Goal: Book appointment/travel/reservation

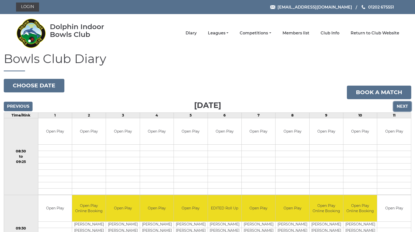
click at [403, 107] on input "Next" at bounding box center [403, 107] width 18 height 10
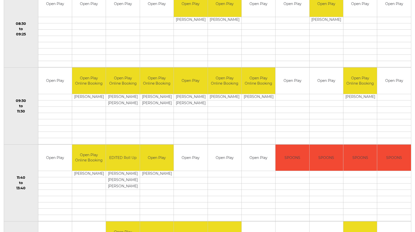
scroll to position [50, 0]
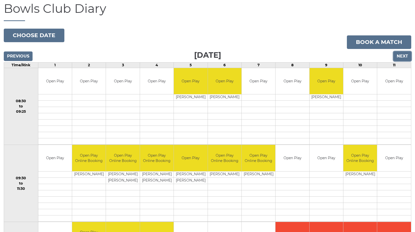
click at [406, 55] on input "Next" at bounding box center [403, 56] width 18 height 10
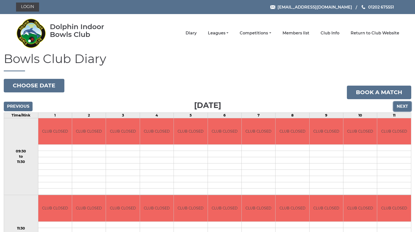
click at [403, 105] on input "Next" at bounding box center [403, 107] width 18 height 10
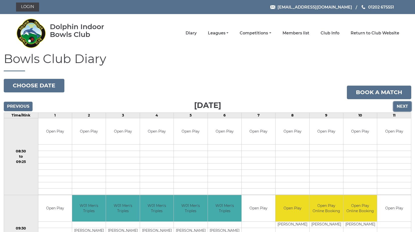
click at [403, 105] on input "Next" at bounding box center [403, 107] width 18 height 10
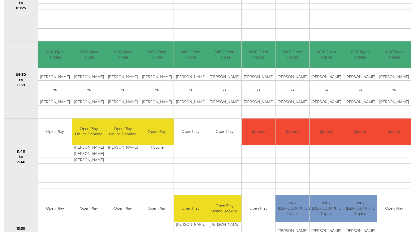
scroll to position [12, 0]
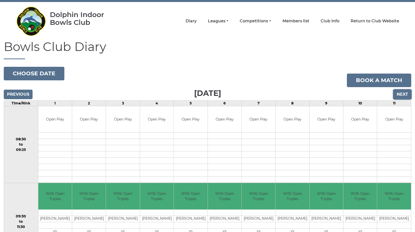
click at [400, 92] on input "Next" at bounding box center [403, 95] width 18 height 10
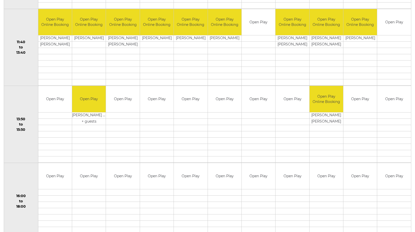
scroll to position [37, 0]
